Goal: Navigation & Orientation: Find specific page/section

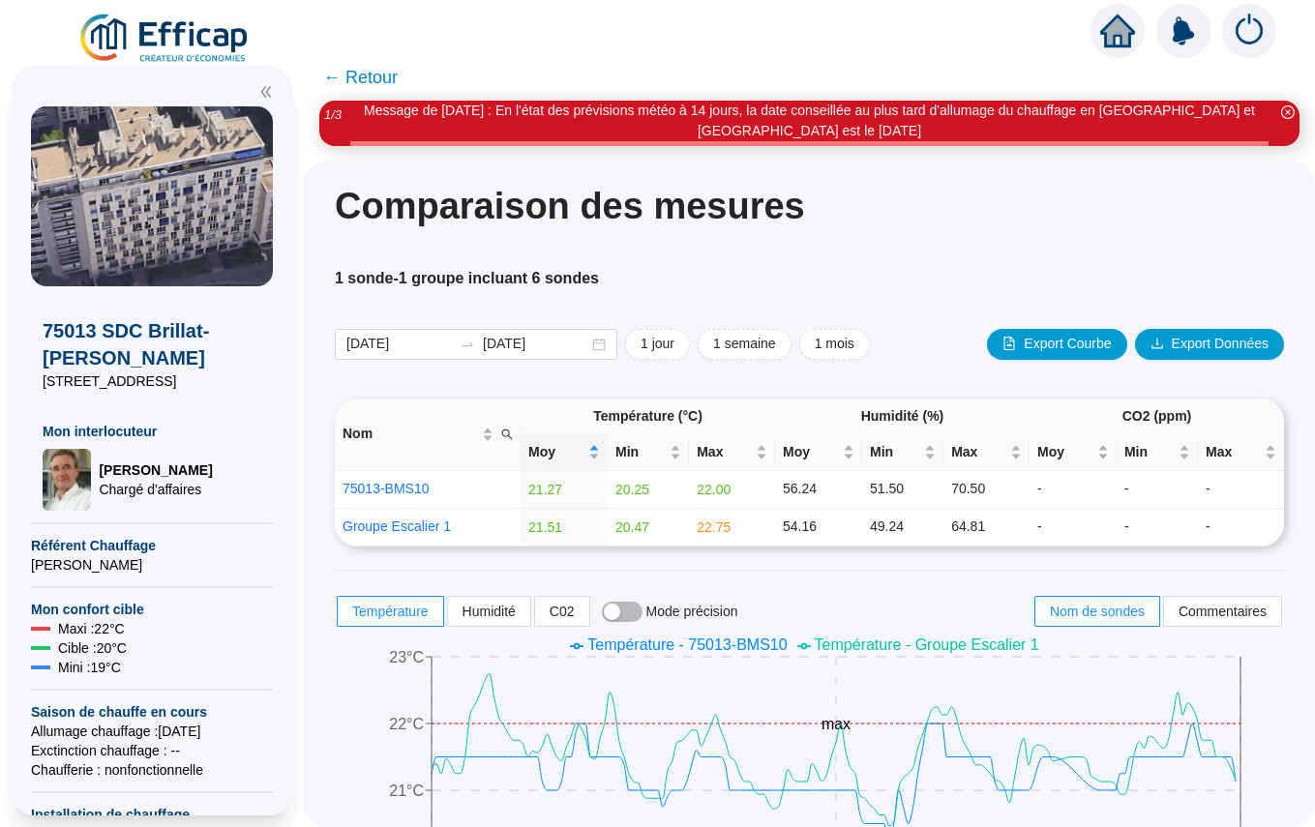
click at [1115, 24] on icon "home" at bounding box center [1117, 30] width 35 height 27
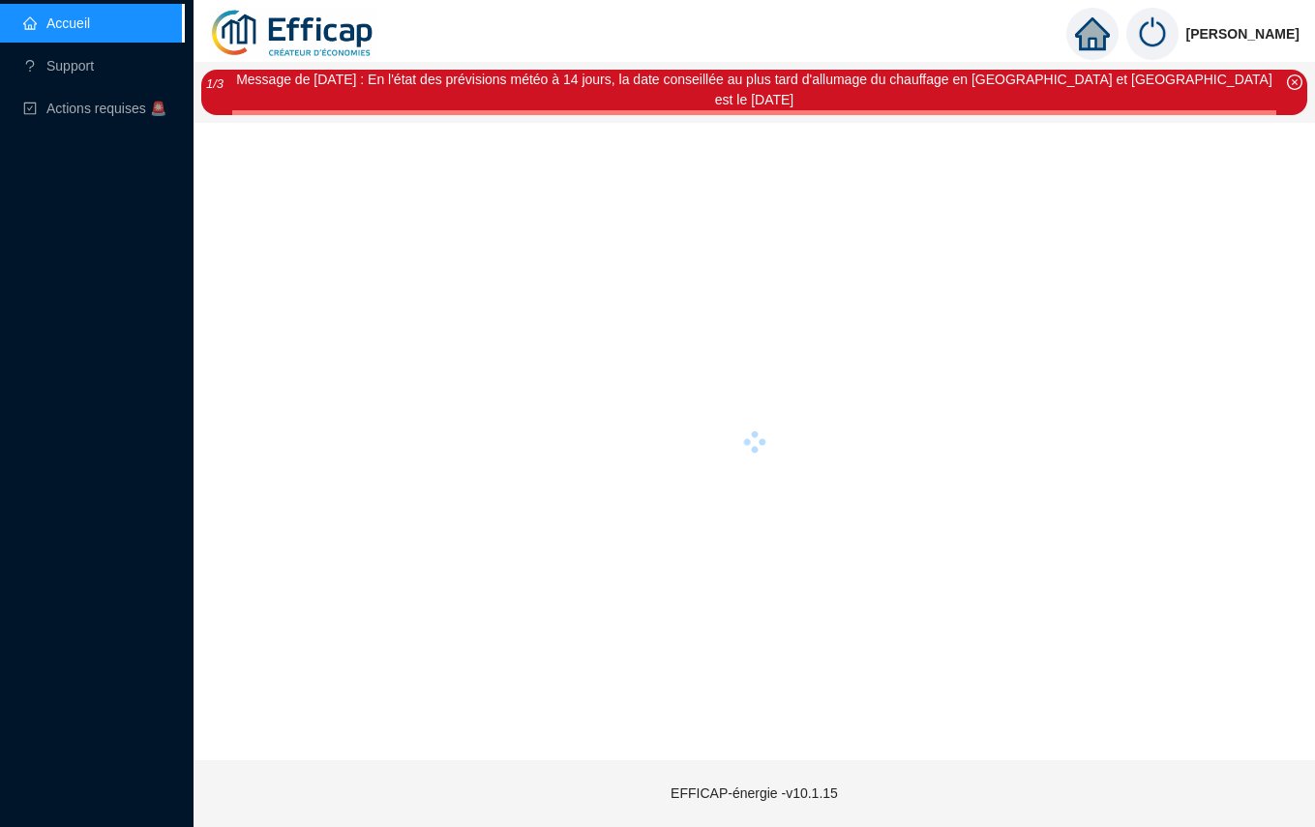
click at [1078, 35] on icon "home" at bounding box center [1091, 33] width 35 height 27
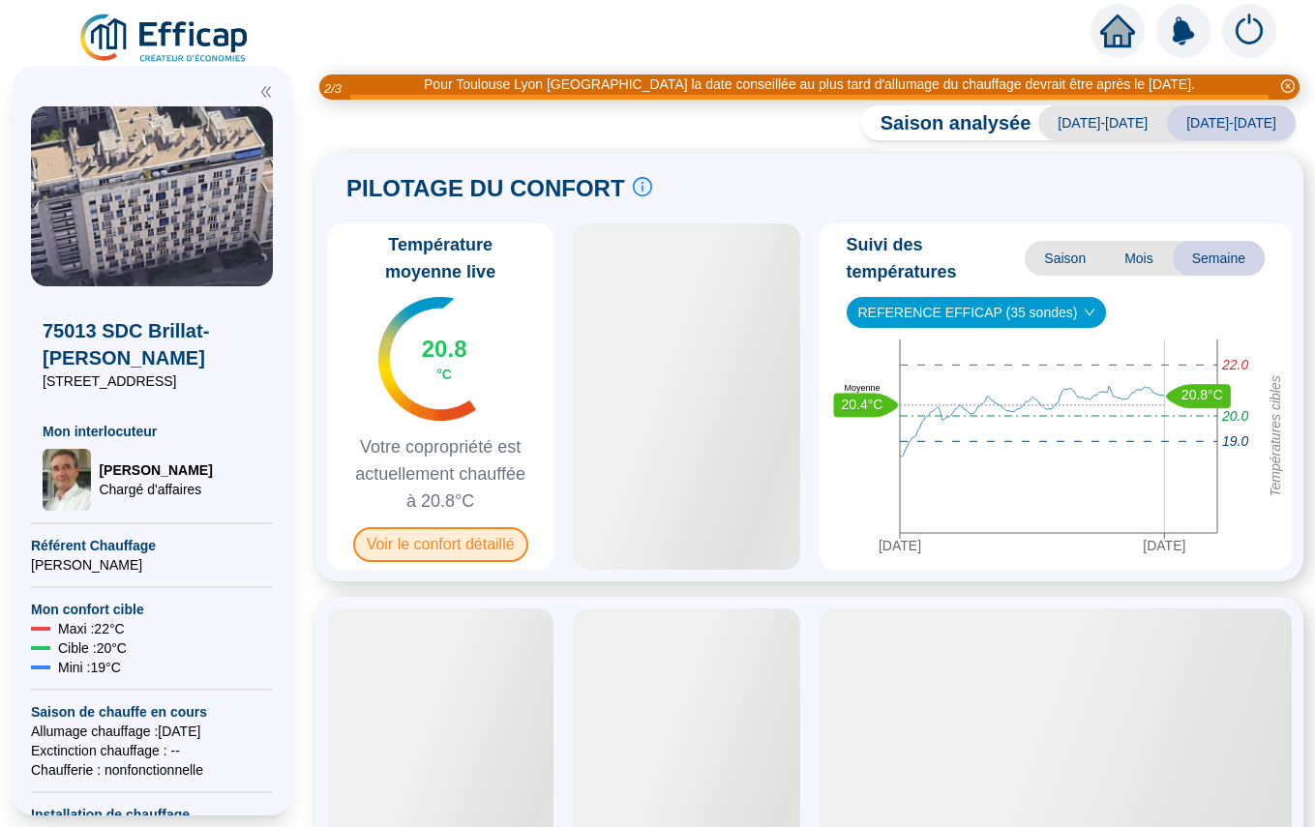
click at [485, 540] on span "Voir le confort détaillé" at bounding box center [440, 544] width 175 height 35
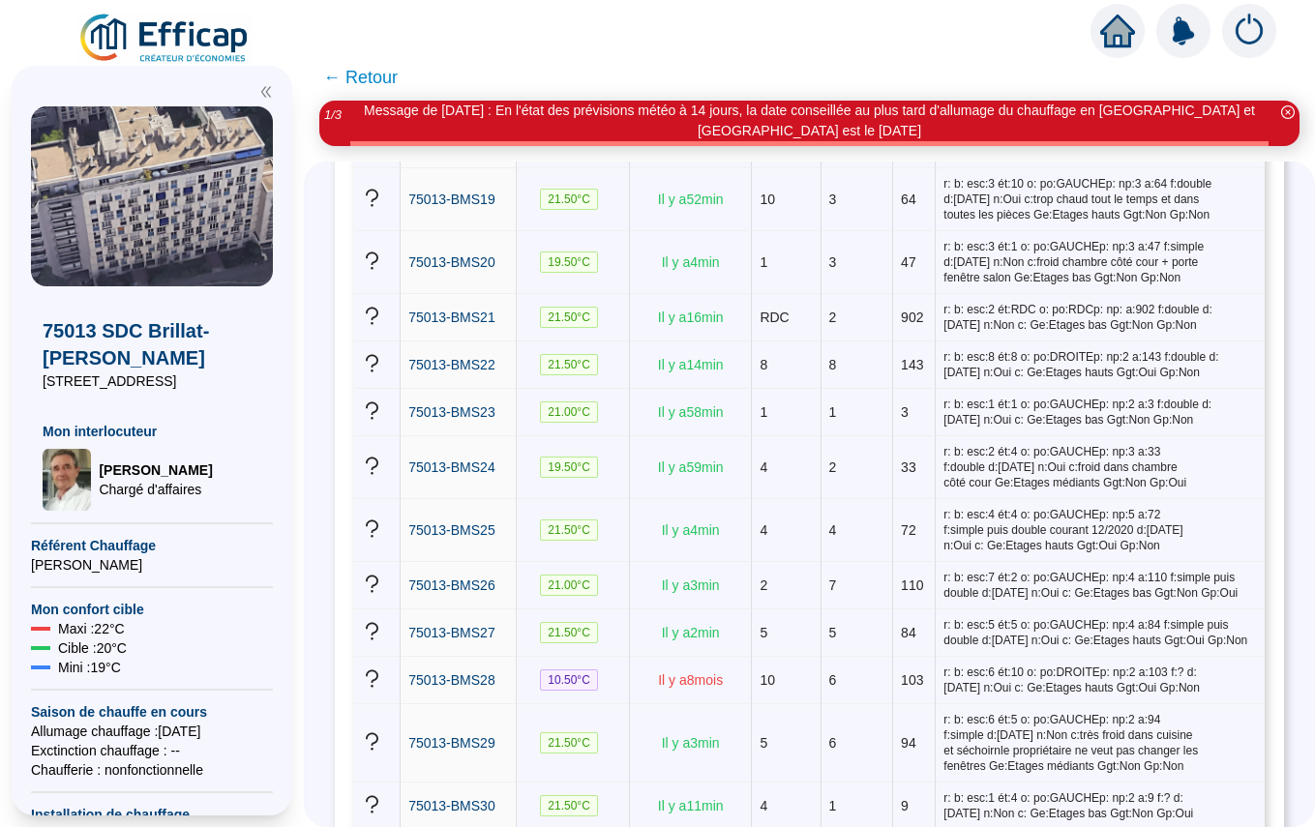
scroll to position [1358, 0]
